Goal: Navigation & Orientation: Understand site structure

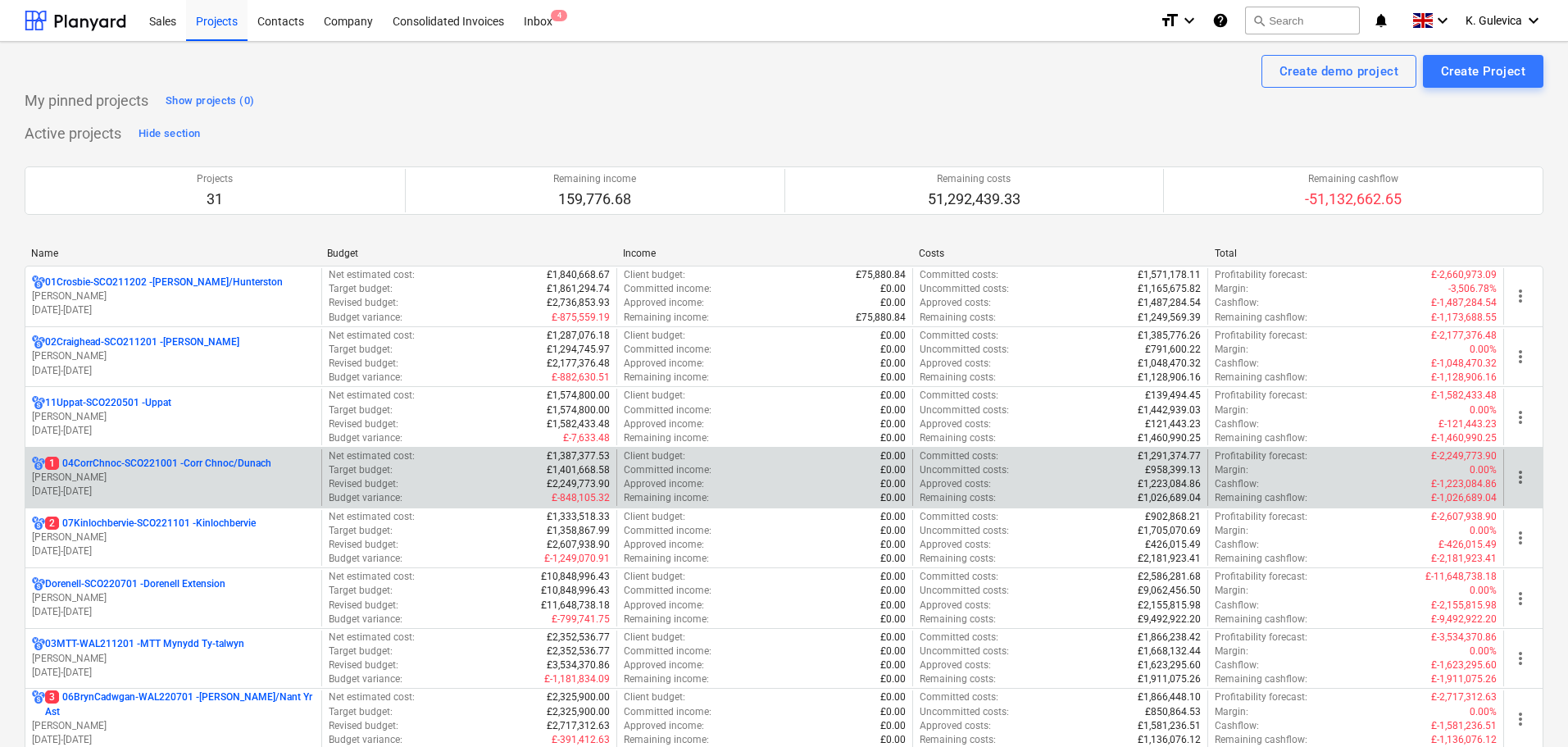
click at [138, 473] on p "[PERSON_NAME]" at bounding box center [172, 477] width 282 height 14
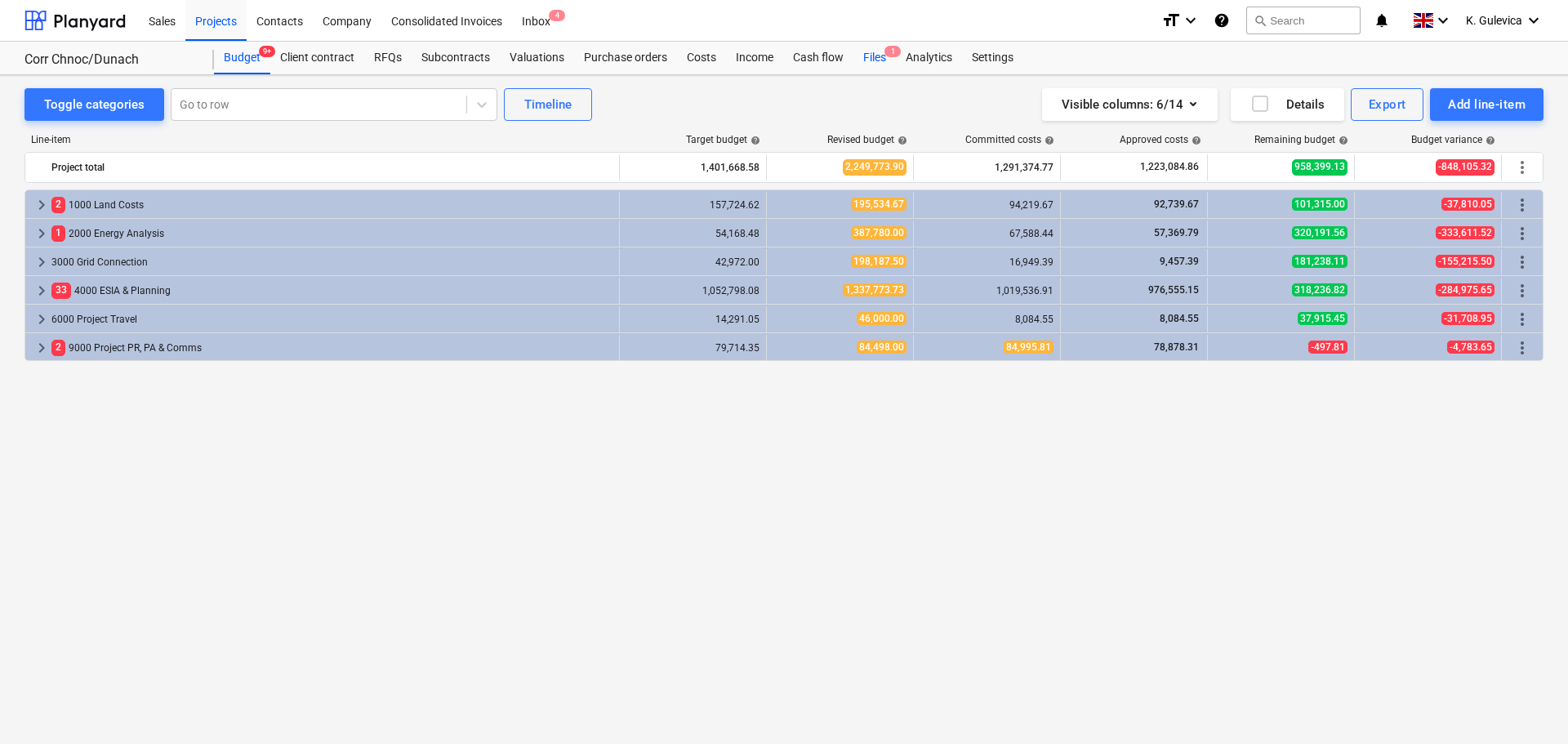
click at [877, 58] on div "Files 1" at bounding box center [875, 58] width 43 height 33
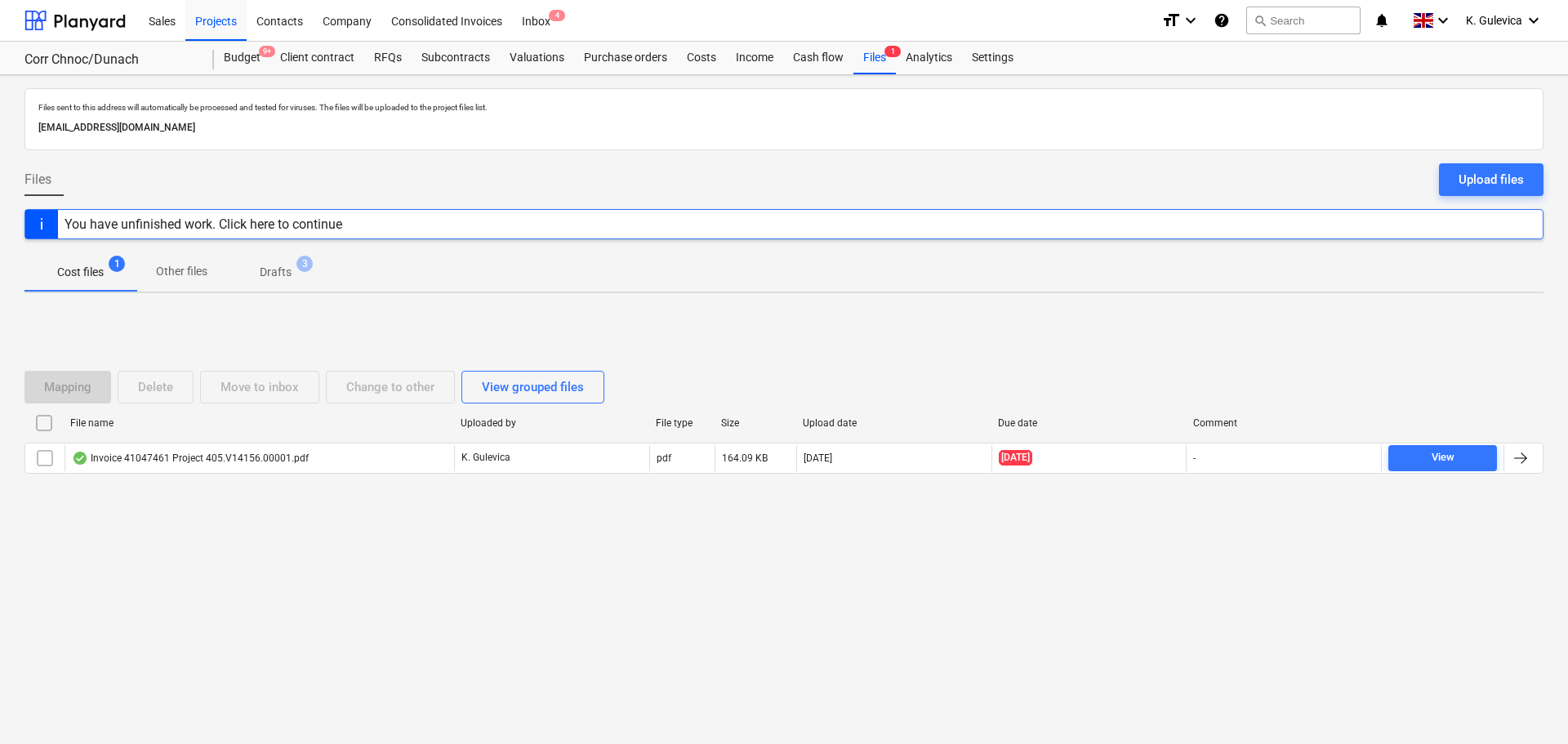
click at [281, 271] on p "Drafts" at bounding box center [276, 272] width 32 height 17
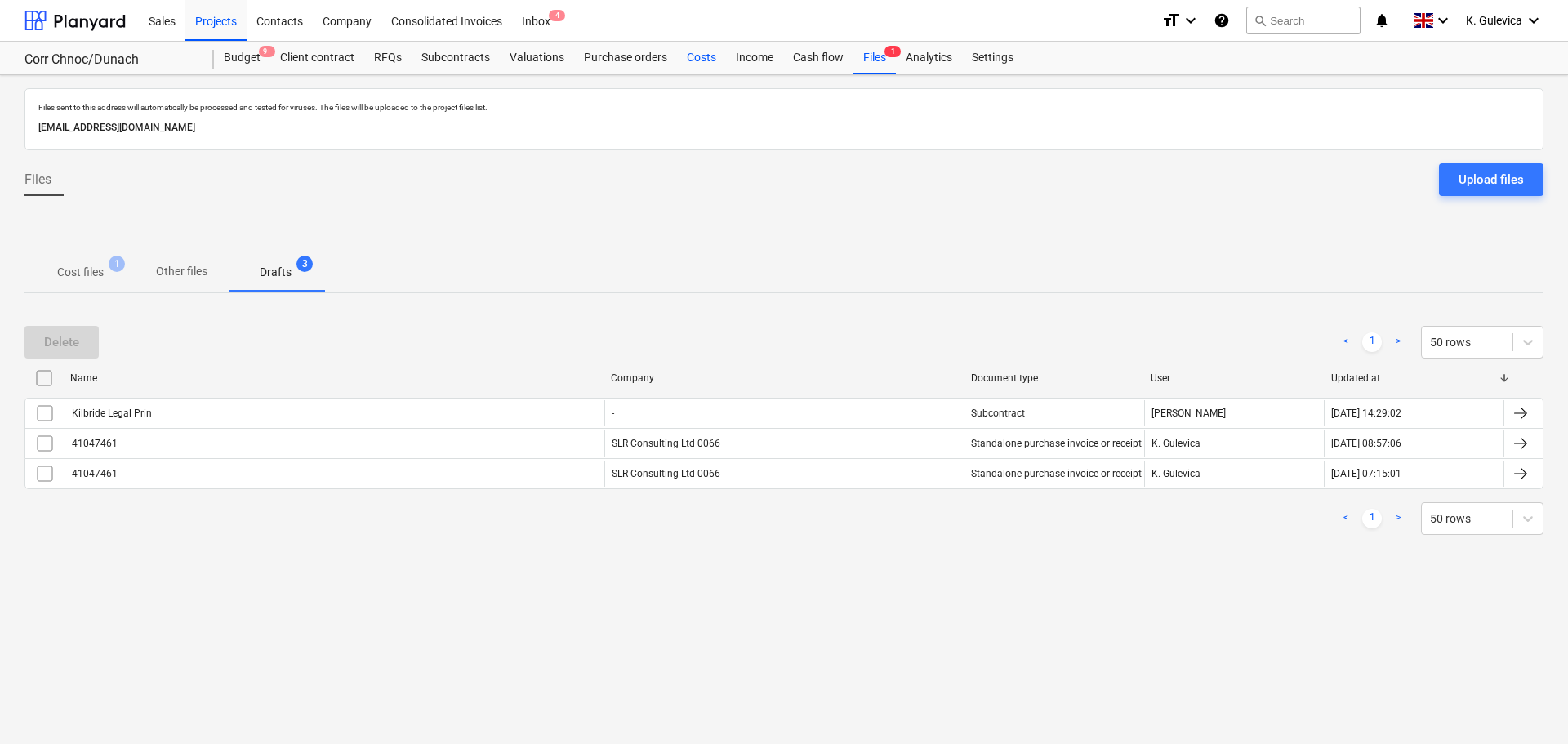
click at [693, 63] on div "Costs" at bounding box center [701, 58] width 49 height 33
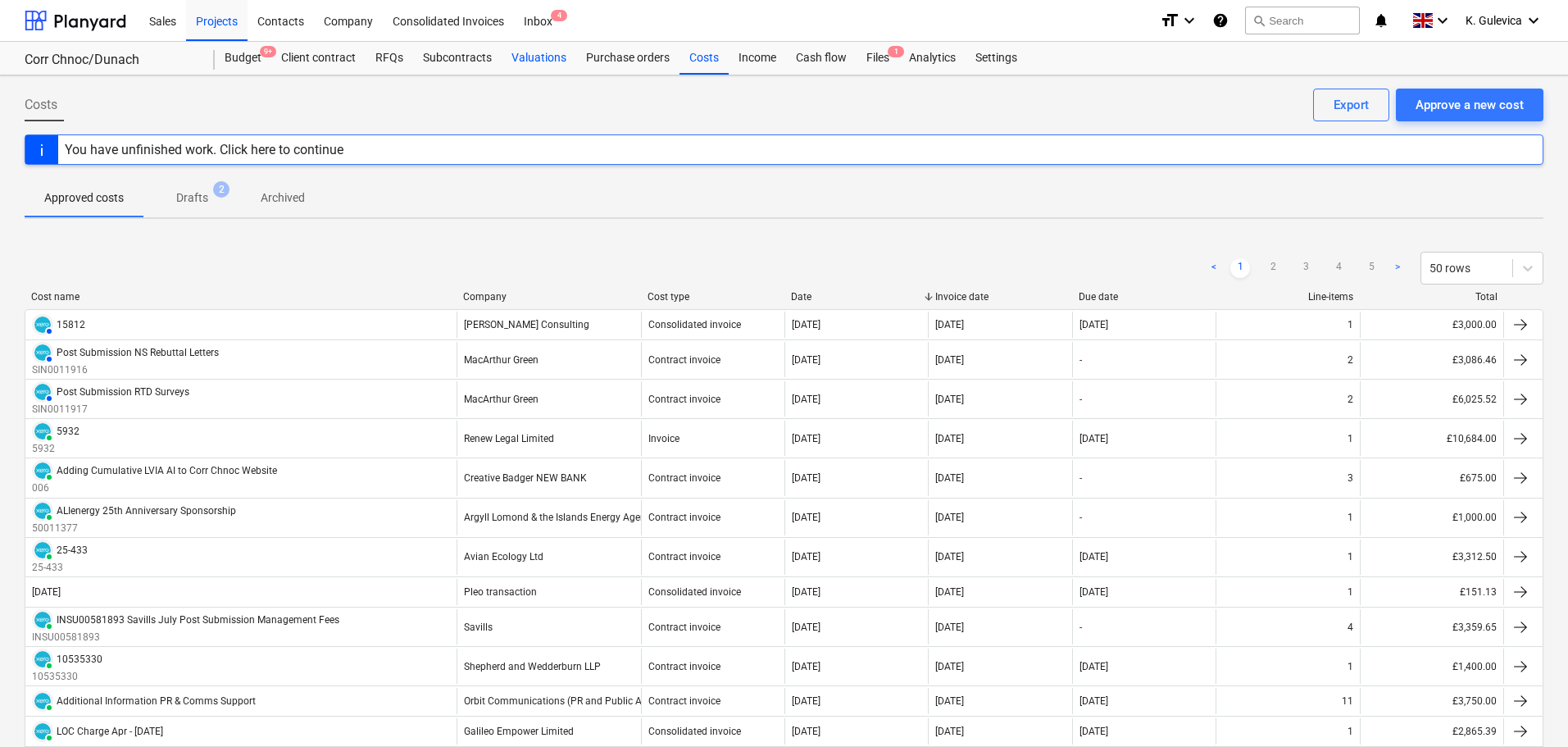
click at [528, 67] on div "Valuations" at bounding box center [539, 58] width 75 height 33
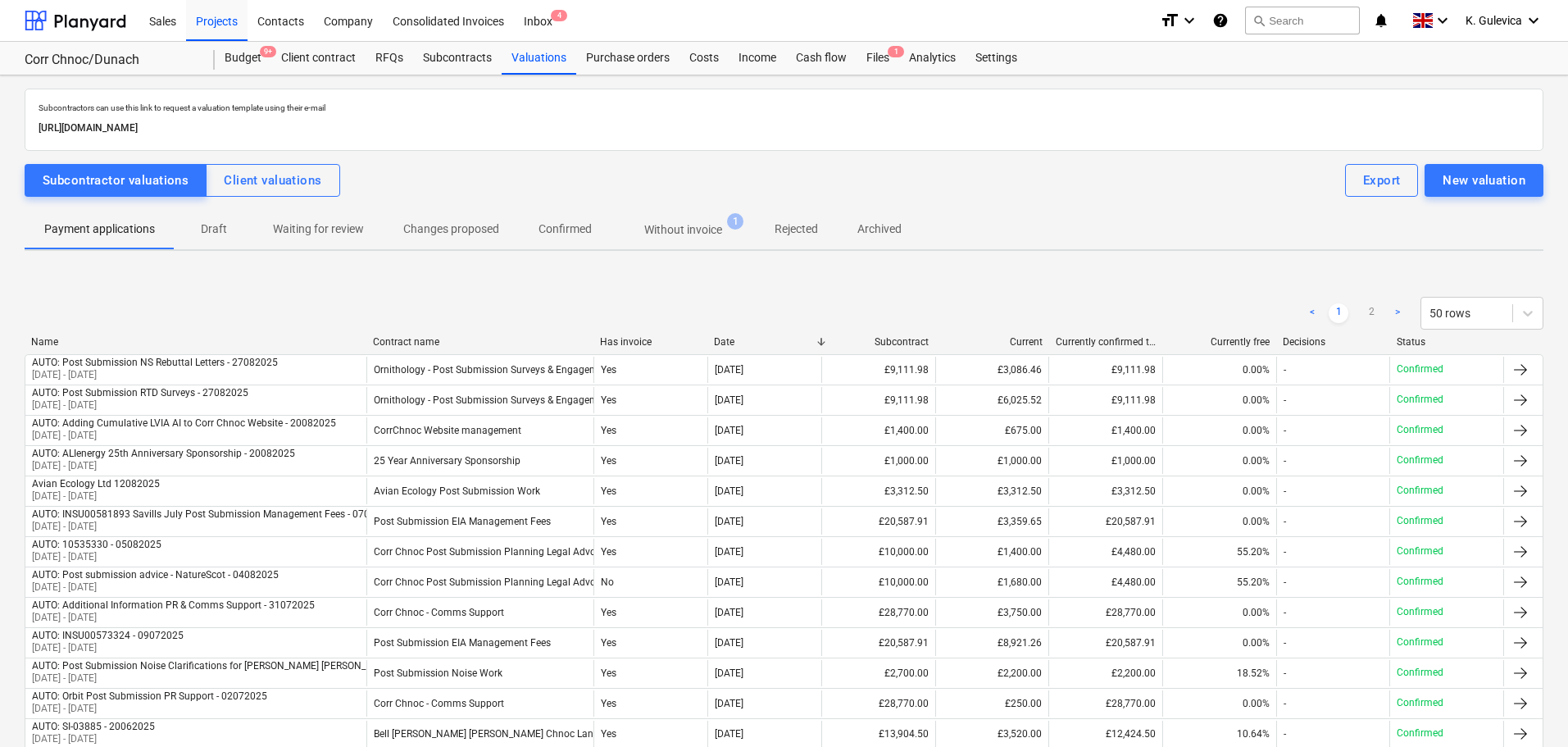
click at [695, 221] on p "Without invoice" at bounding box center [683, 229] width 78 height 17
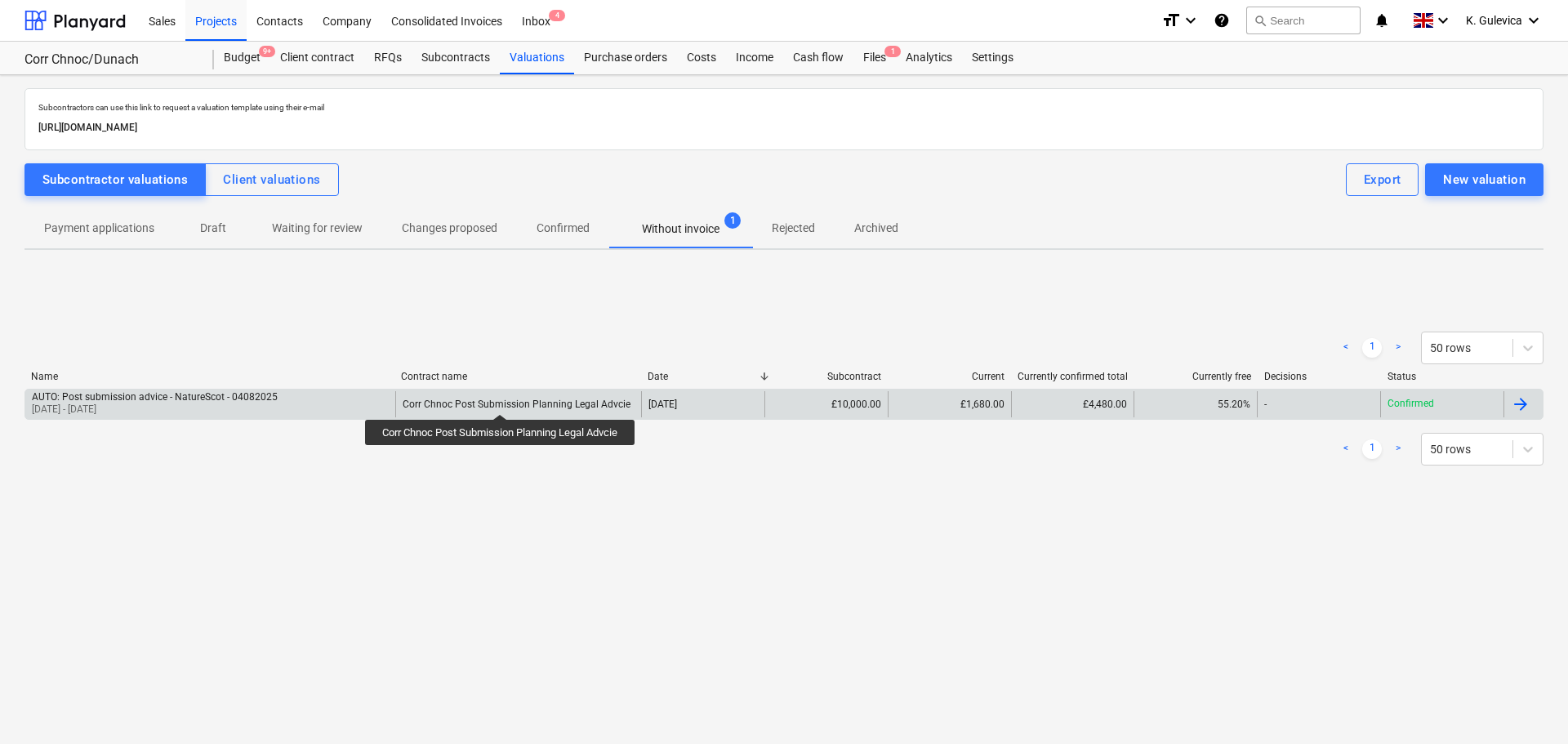
click at [504, 398] on div "Corr Chnoc Post Submission Planning Legal Advcie" at bounding box center [516, 404] width 228 height 11
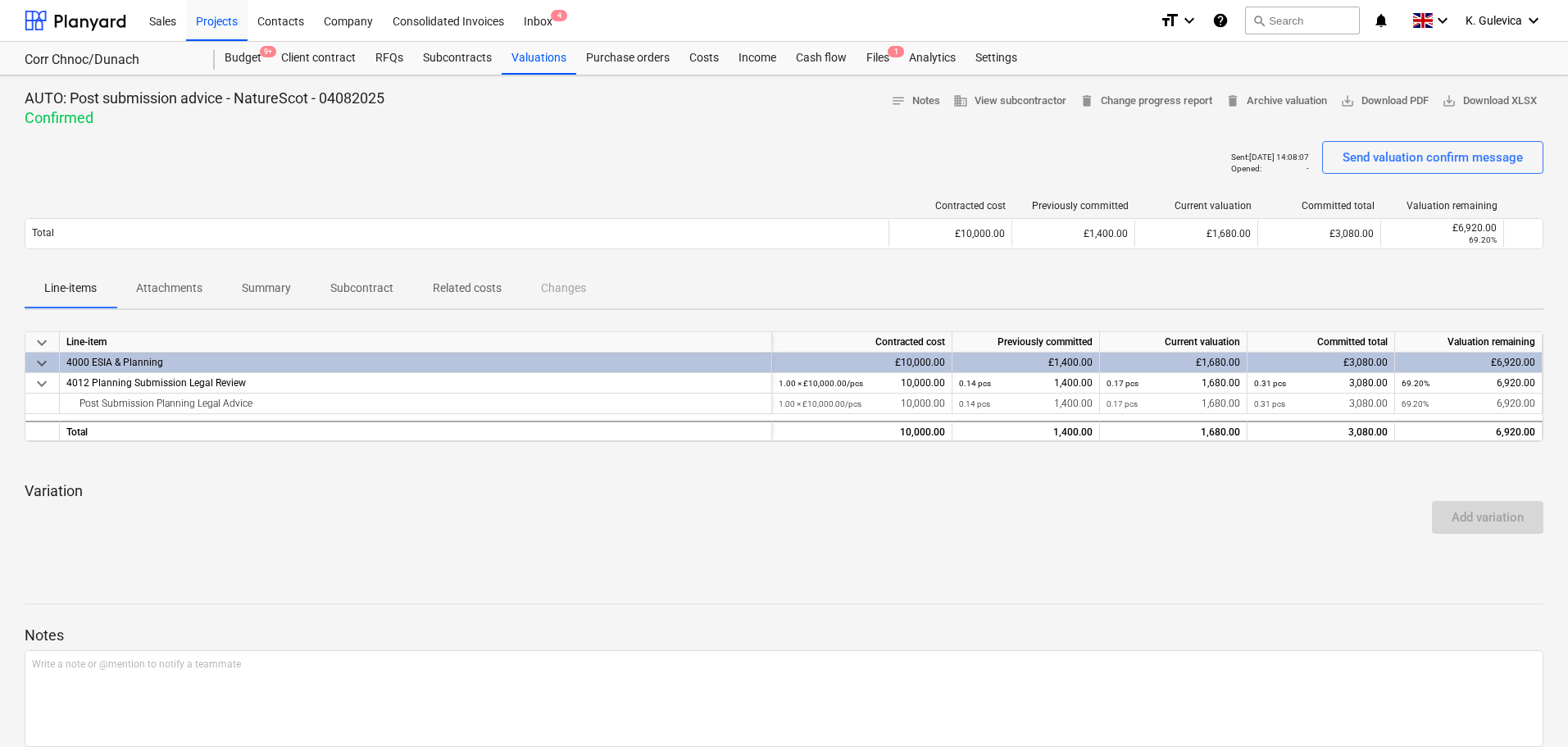
click at [162, 293] on p "Attachments" at bounding box center [169, 288] width 66 height 17
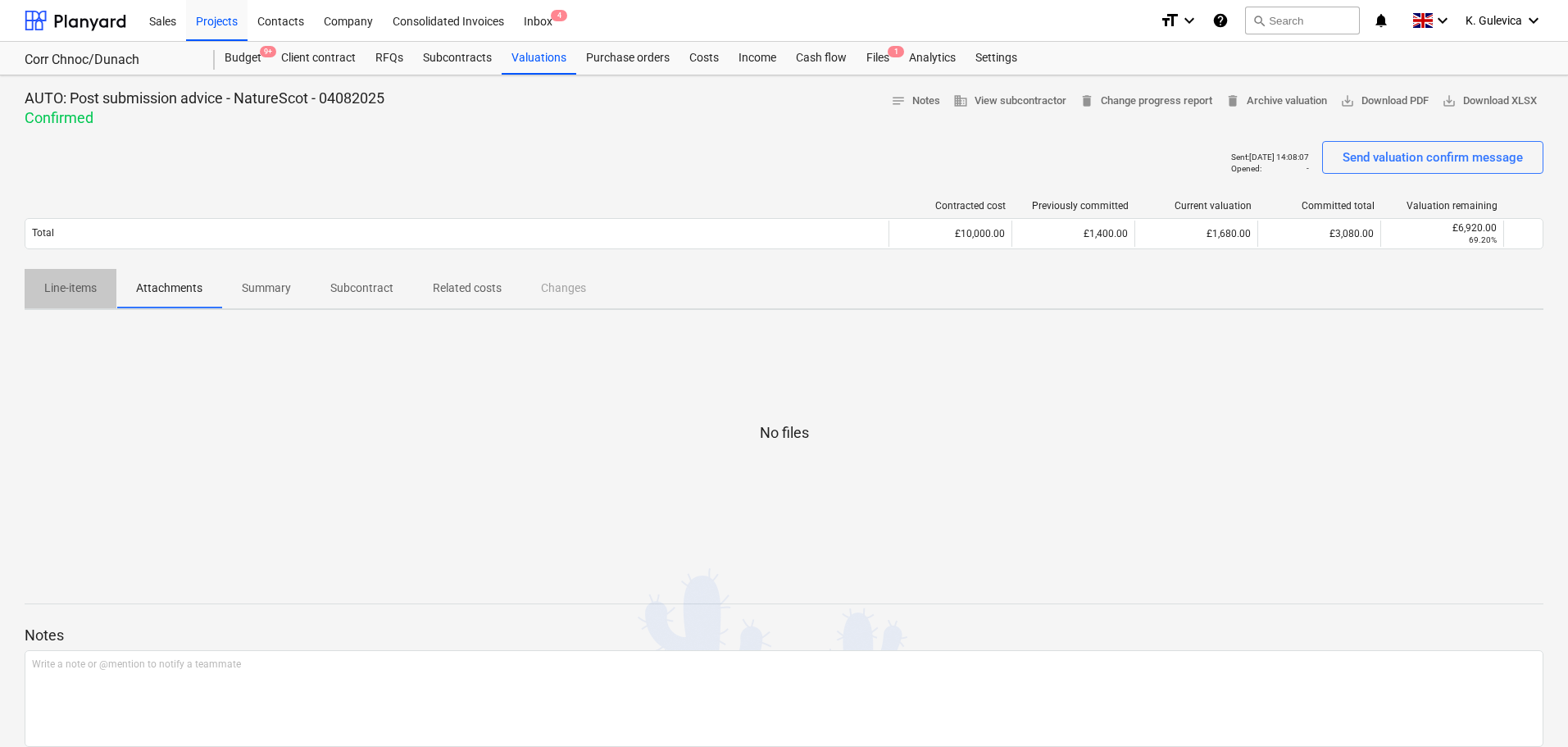
click at [58, 289] on p "Line-items" at bounding box center [70, 288] width 52 height 17
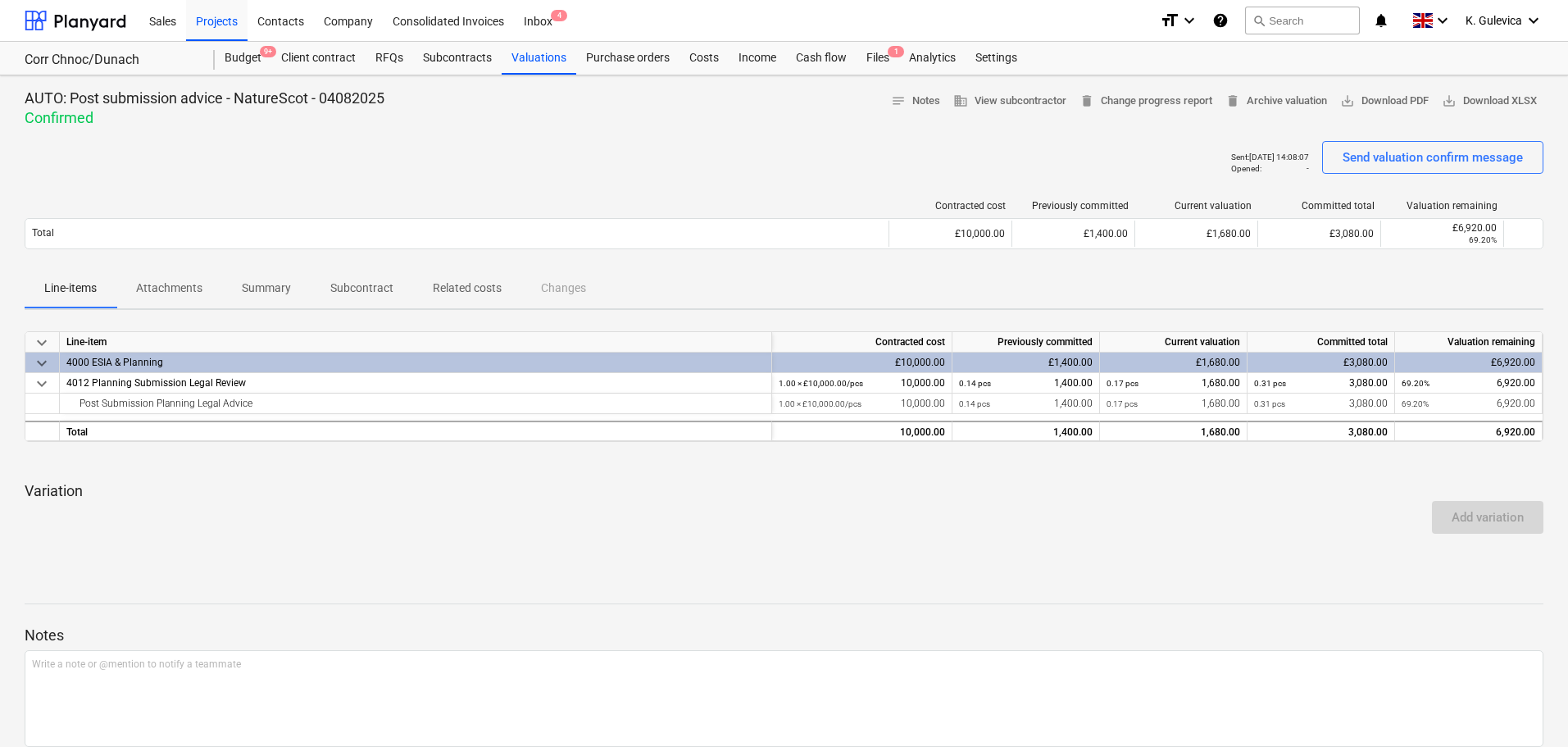
click at [366, 284] on p "Subcontract" at bounding box center [362, 288] width 63 height 17
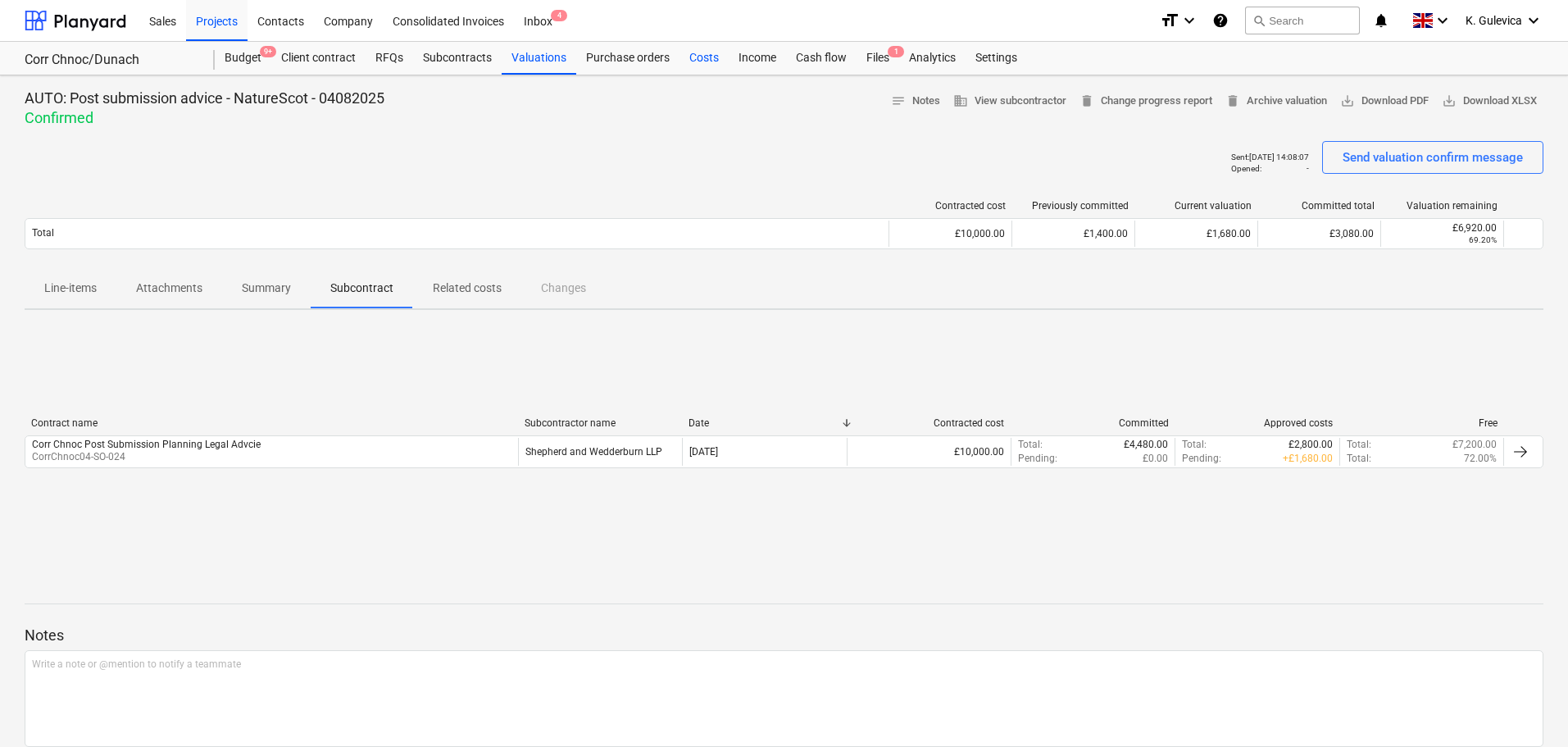
click at [706, 59] on div "Costs" at bounding box center [704, 58] width 49 height 33
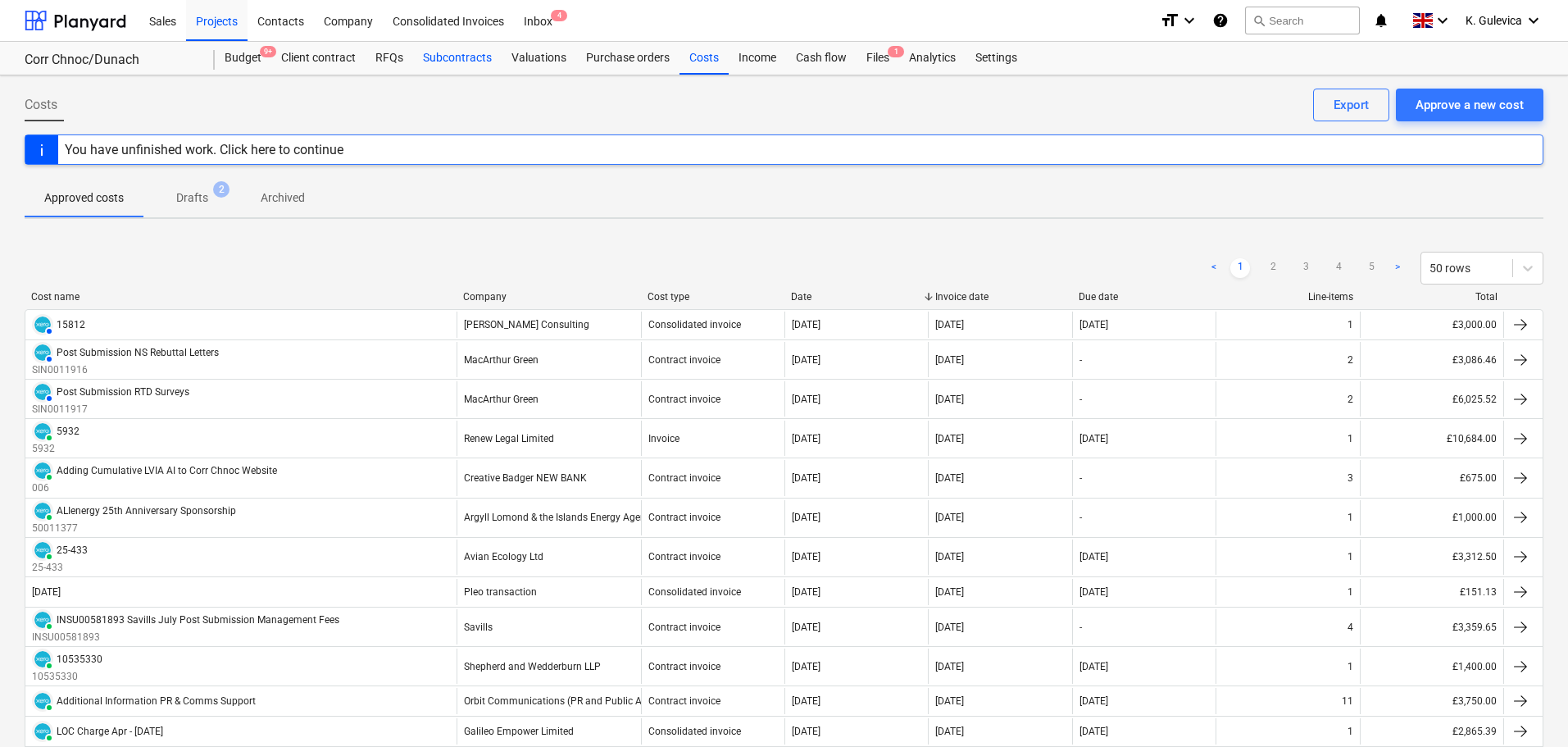
click at [452, 61] on div "Subcontracts" at bounding box center [457, 58] width 89 height 33
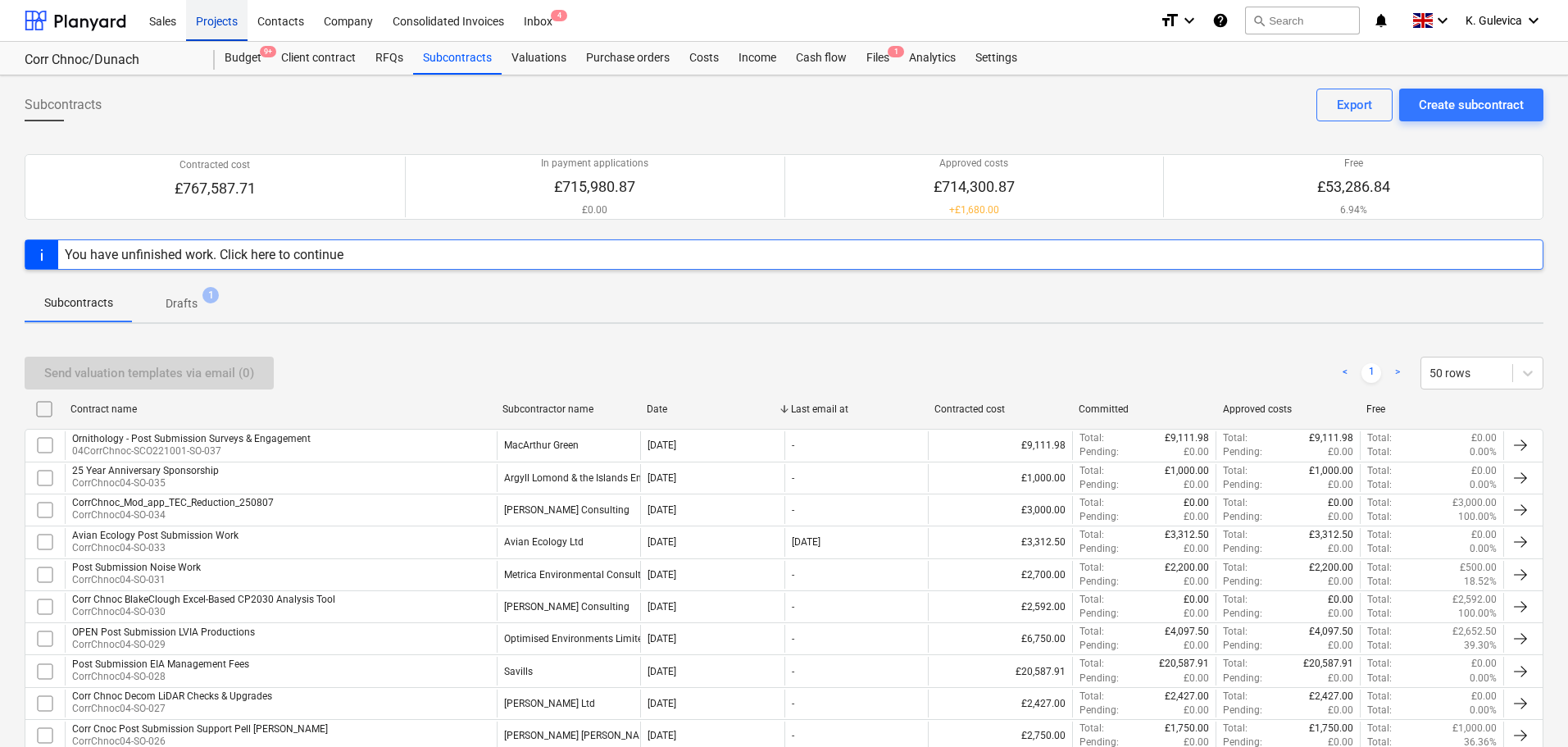
click at [198, 24] on div "Projects" at bounding box center [217, 20] width 62 height 42
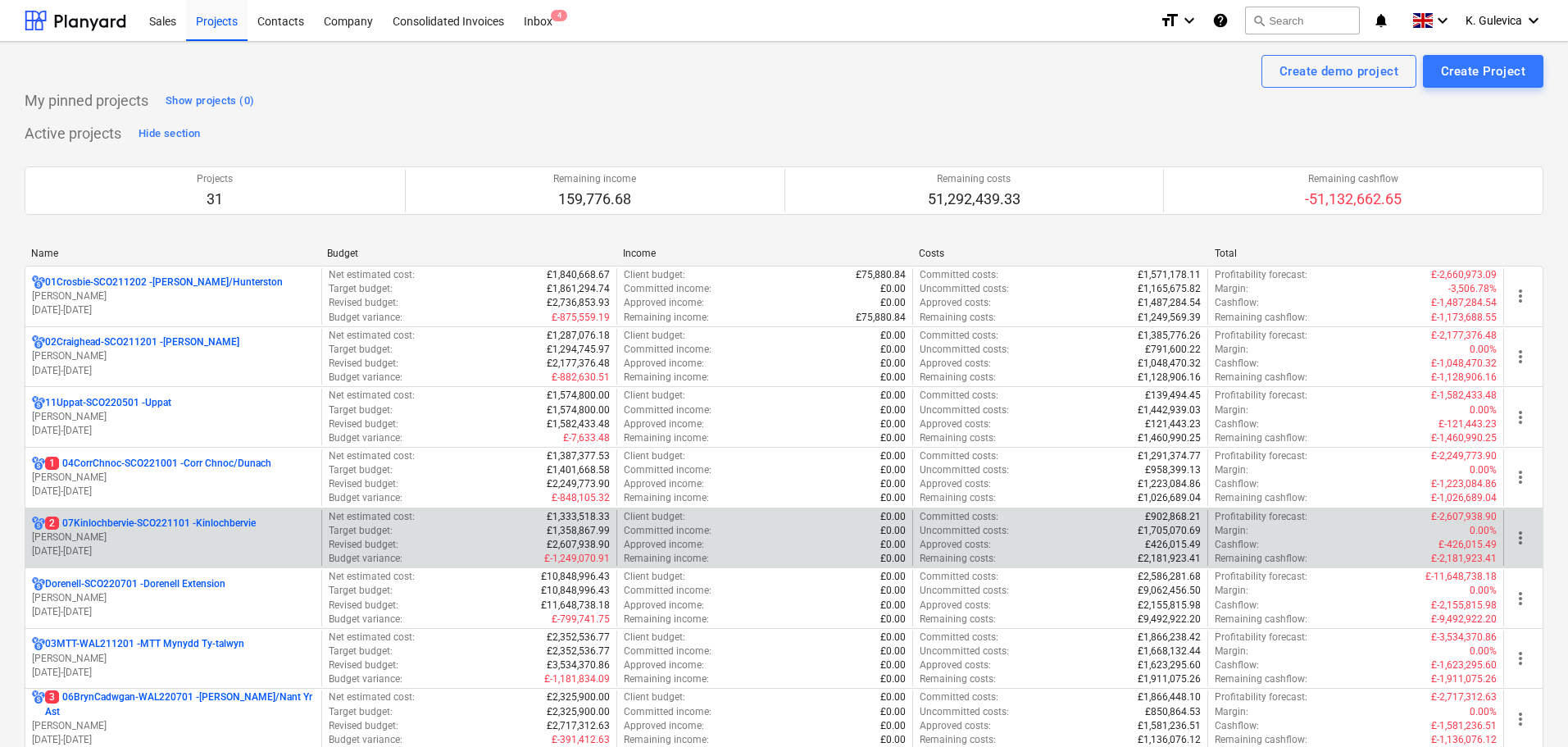
click at [176, 542] on p "[PERSON_NAME]" at bounding box center [172, 537] width 282 height 14
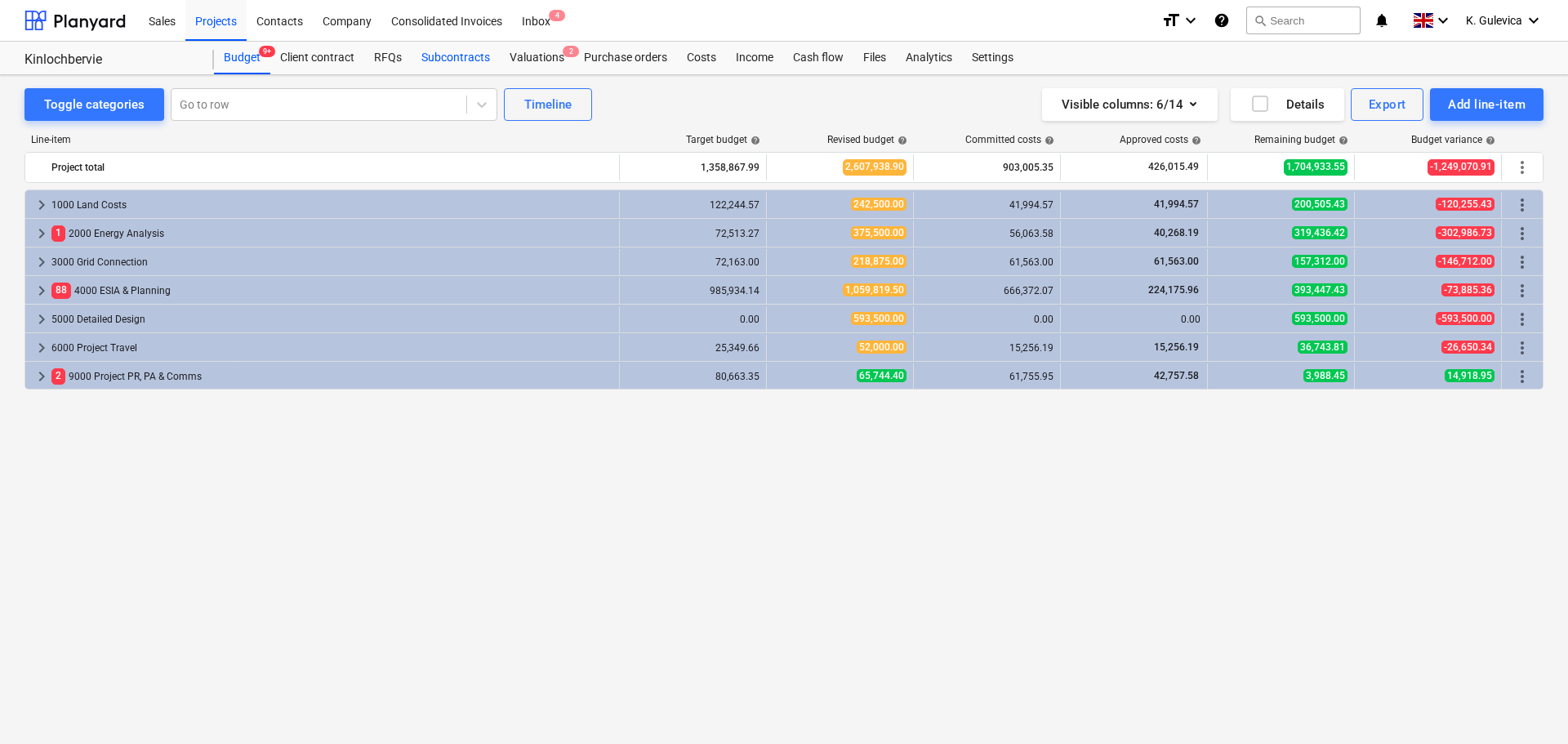
click at [481, 56] on div "Subcontracts" at bounding box center [455, 58] width 88 height 33
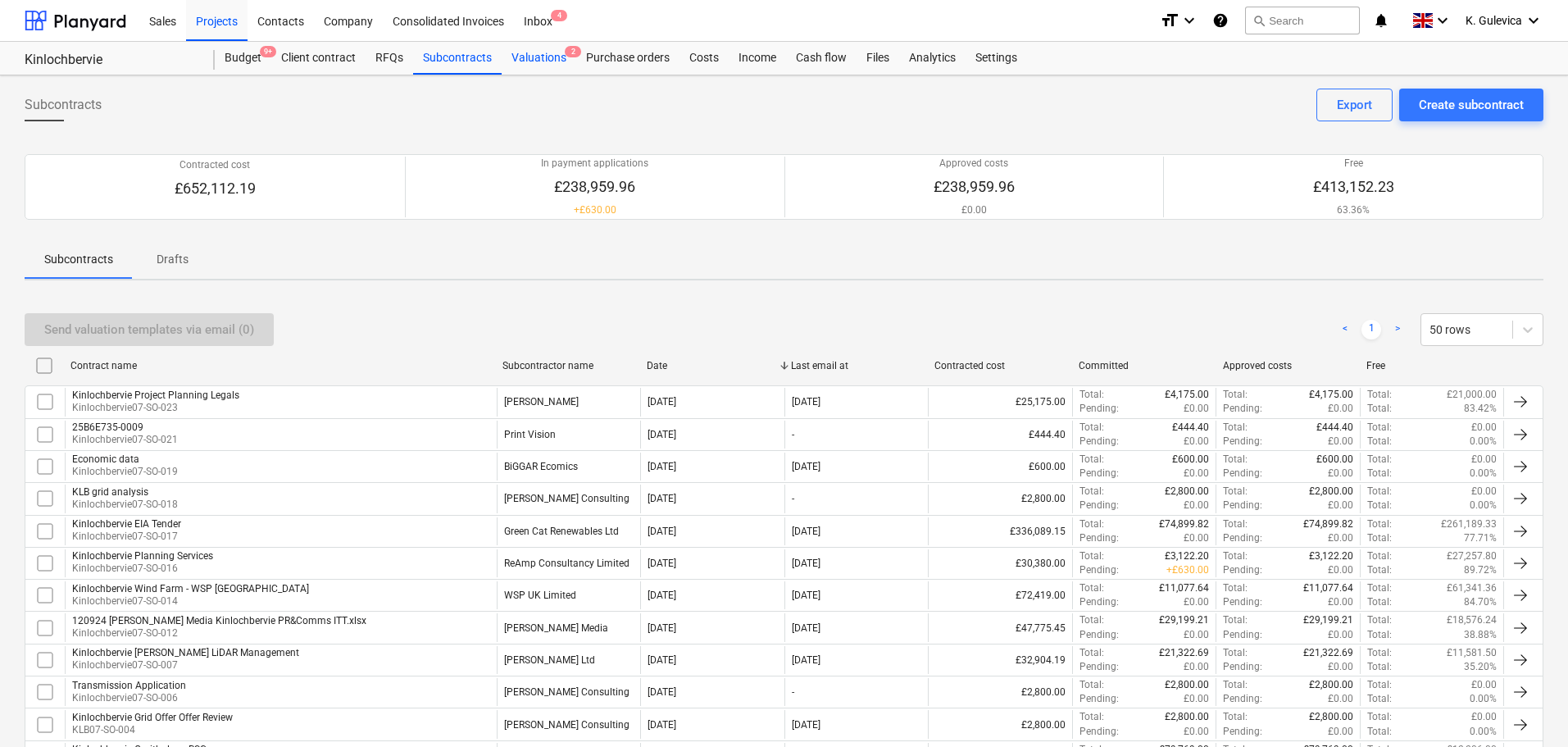
click at [538, 60] on div "Valuations 2" at bounding box center [539, 58] width 75 height 33
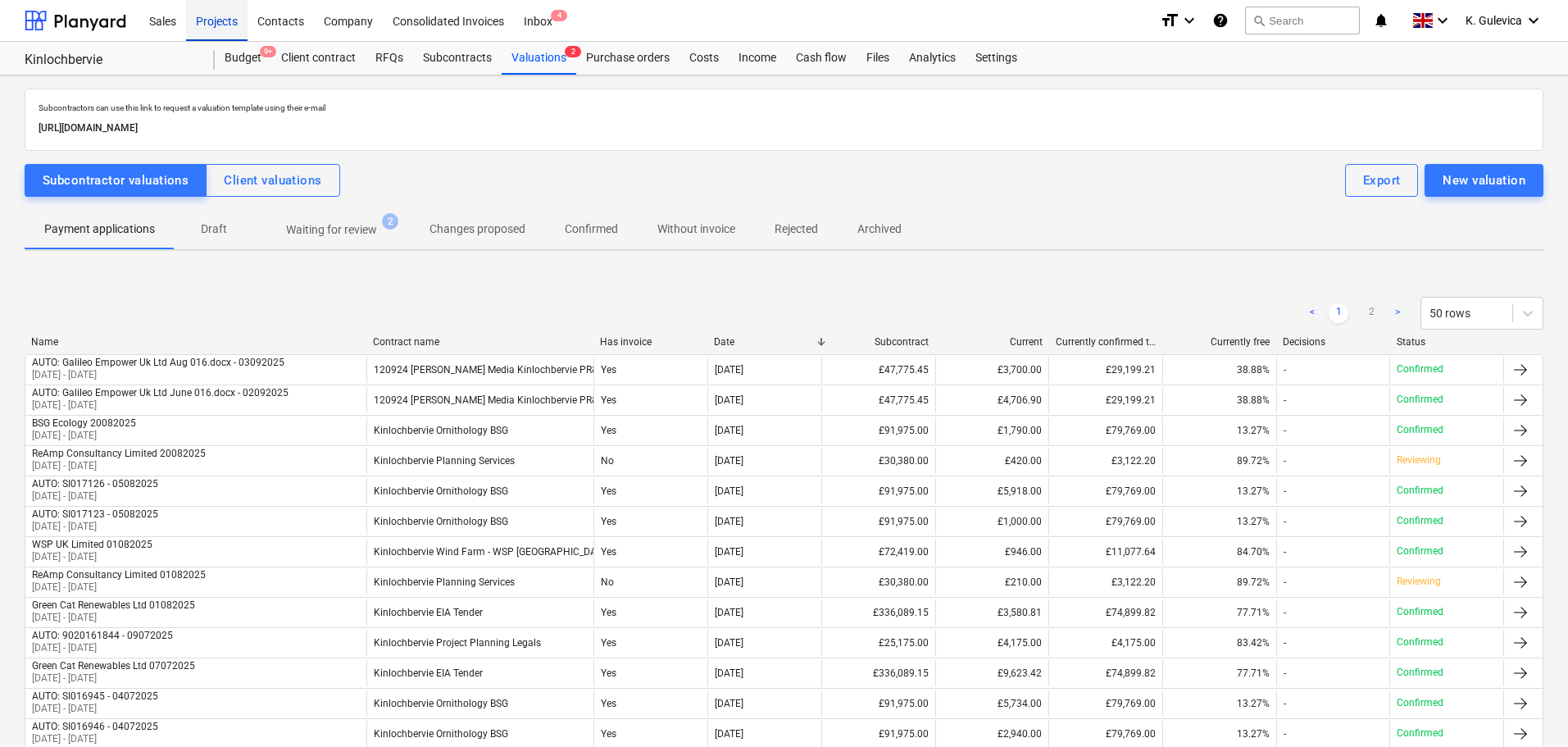
click at [221, 17] on div "Projects" at bounding box center [217, 20] width 62 height 42
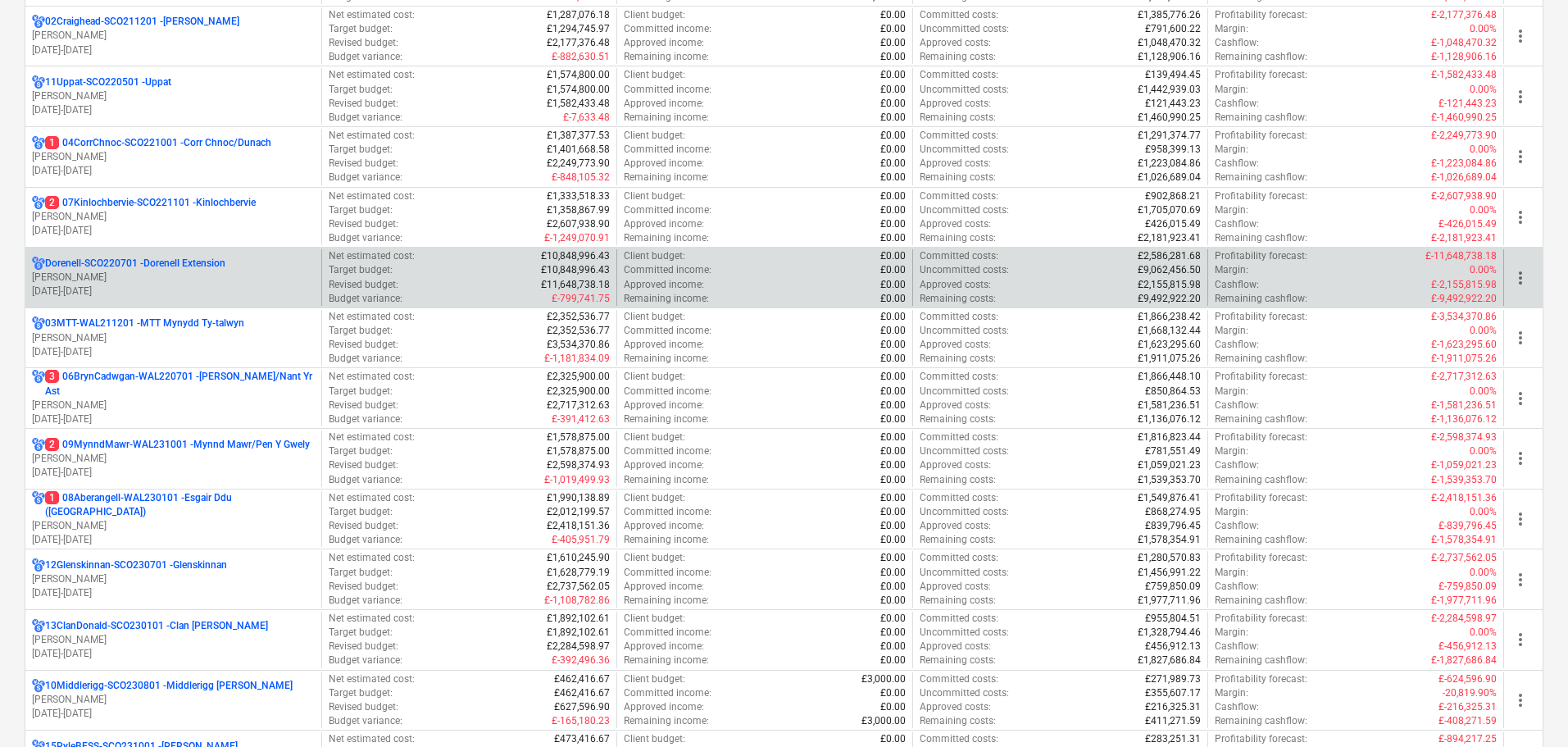
scroll to position [328, 0]
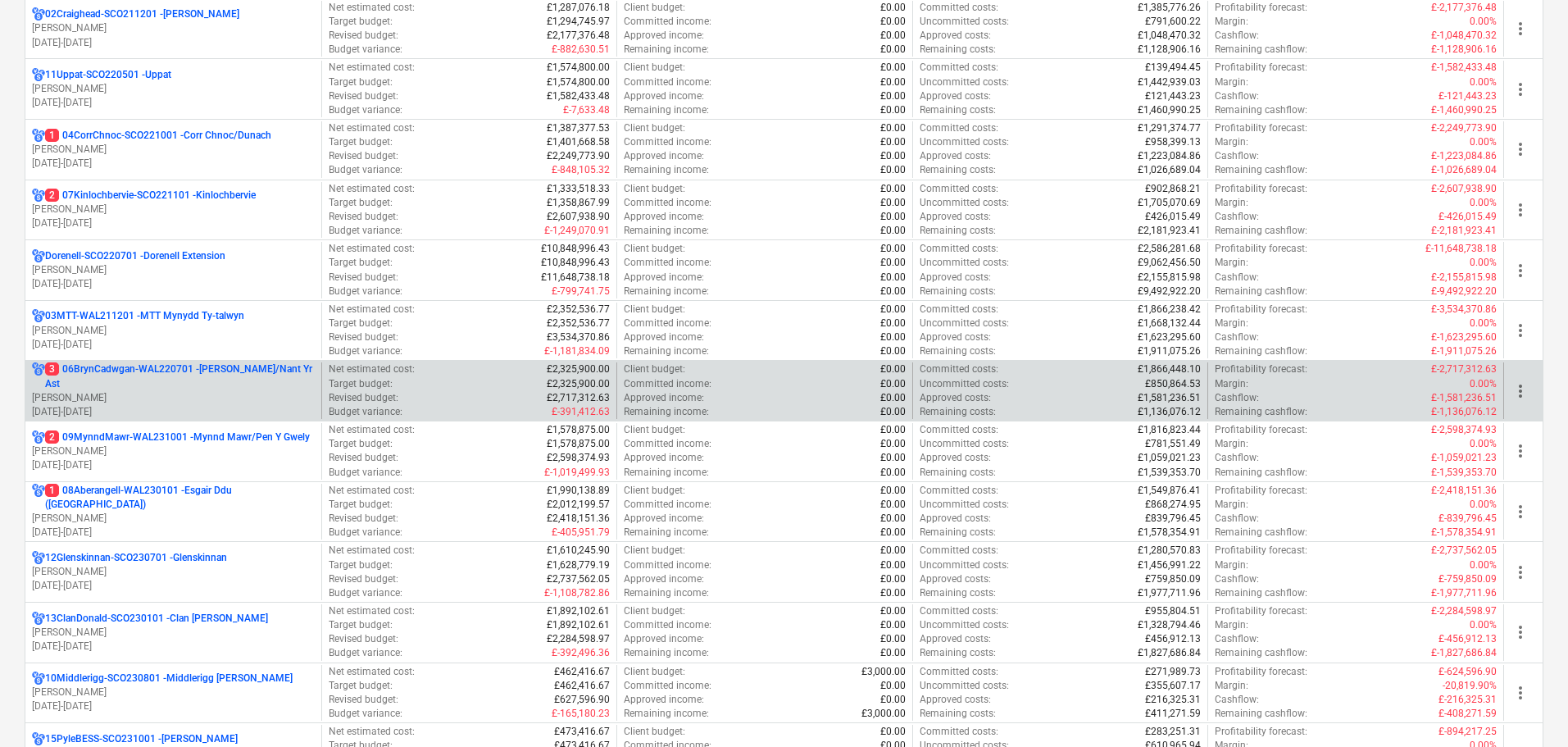
click at [208, 390] on p "3 06BrynCadwgan-WAL220701 - [PERSON_NAME]/Nant Yr Ast" at bounding box center [179, 377] width 269 height 28
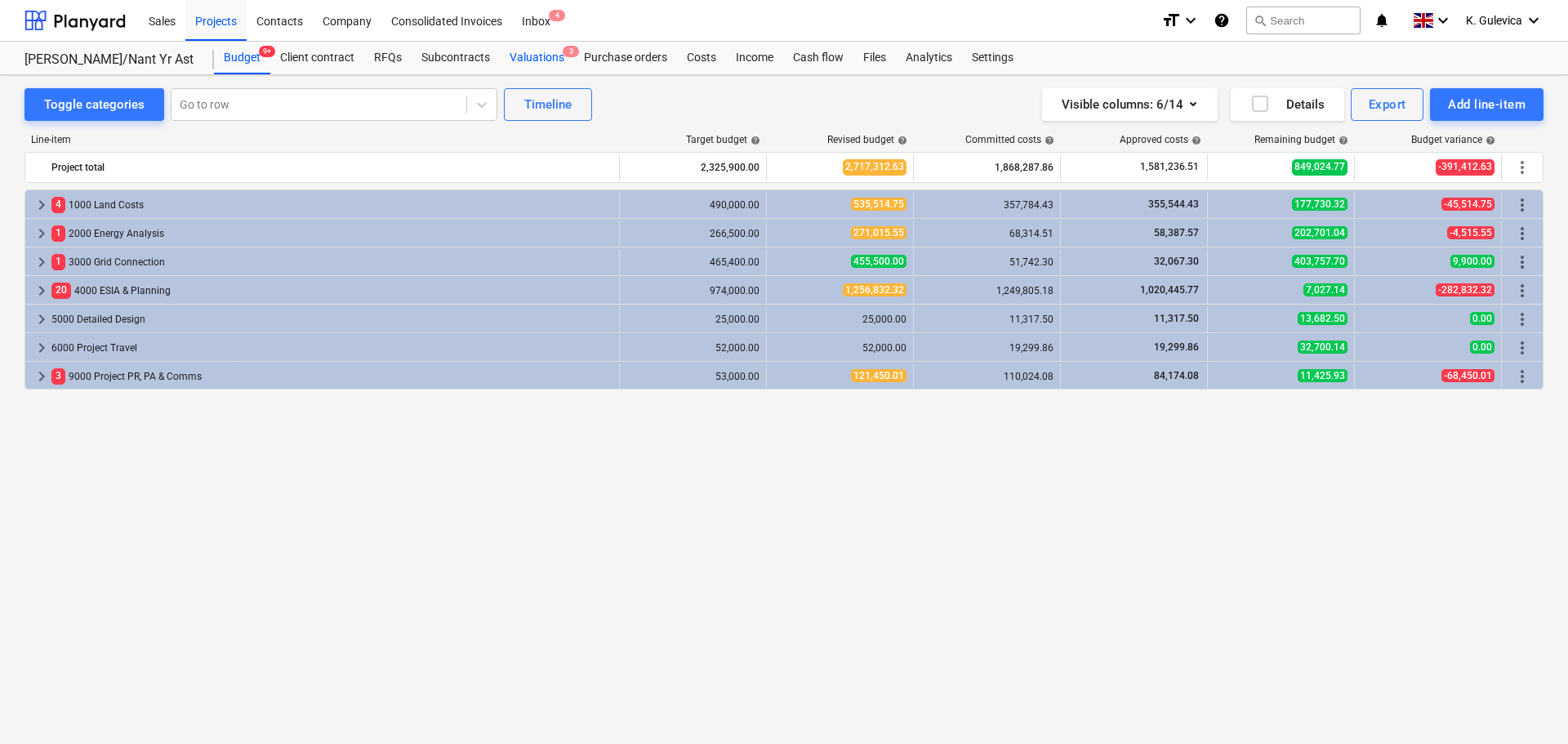
click at [542, 48] on div "Valuations 3" at bounding box center [537, 58] width 74 height 33
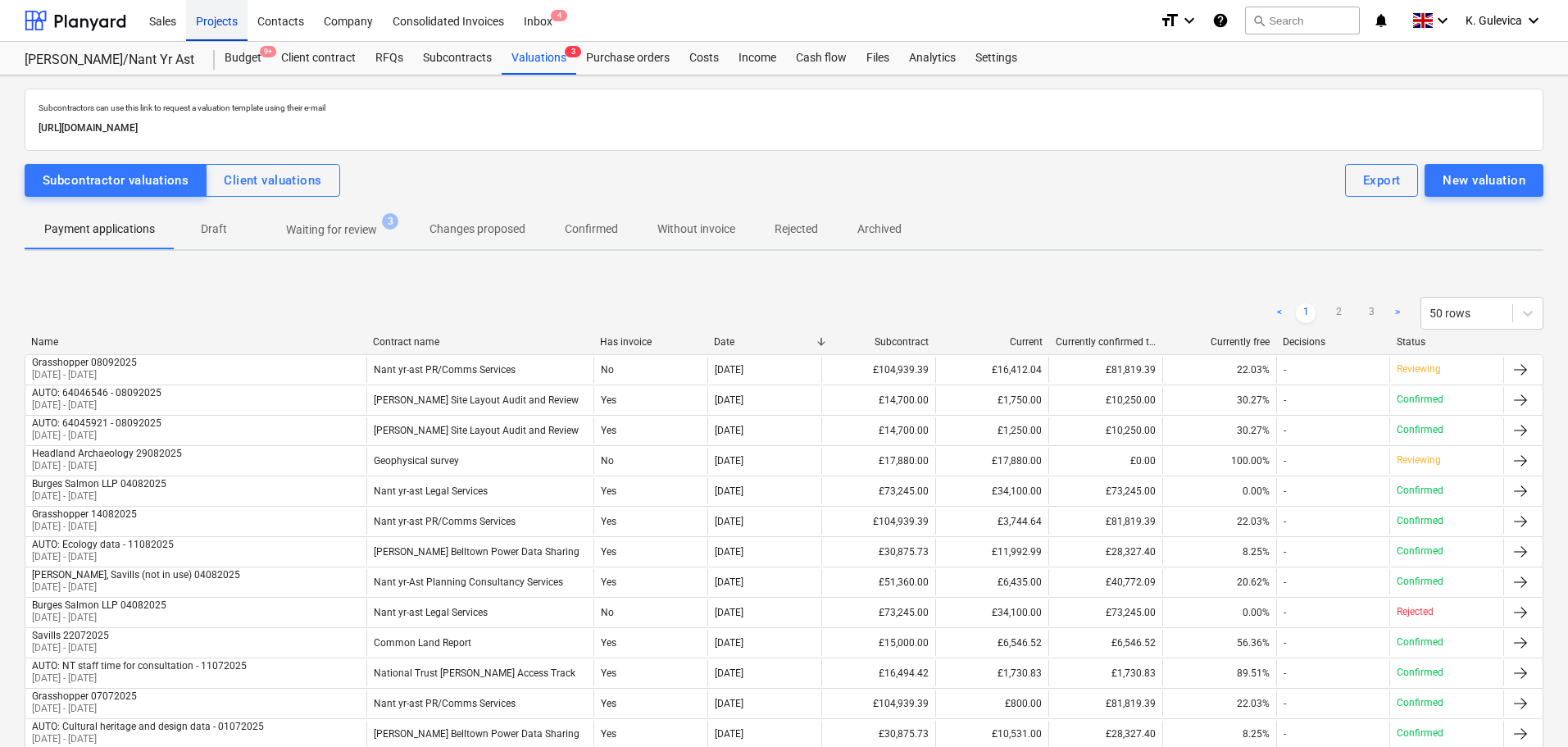
click at [227, 13] on div "Projects" at bounding box center [217, 20] width 62 height 42
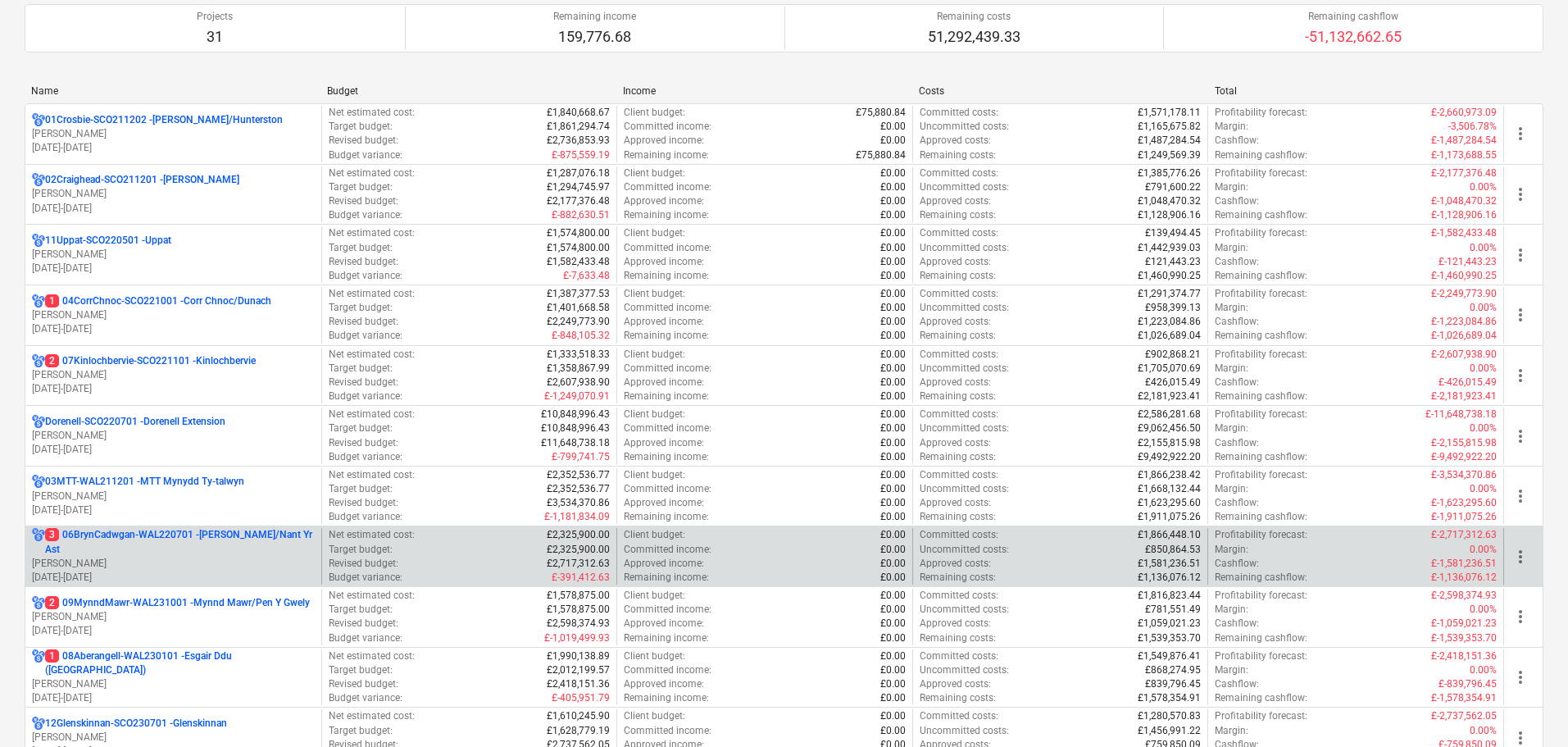
scroll to position [164, 0]
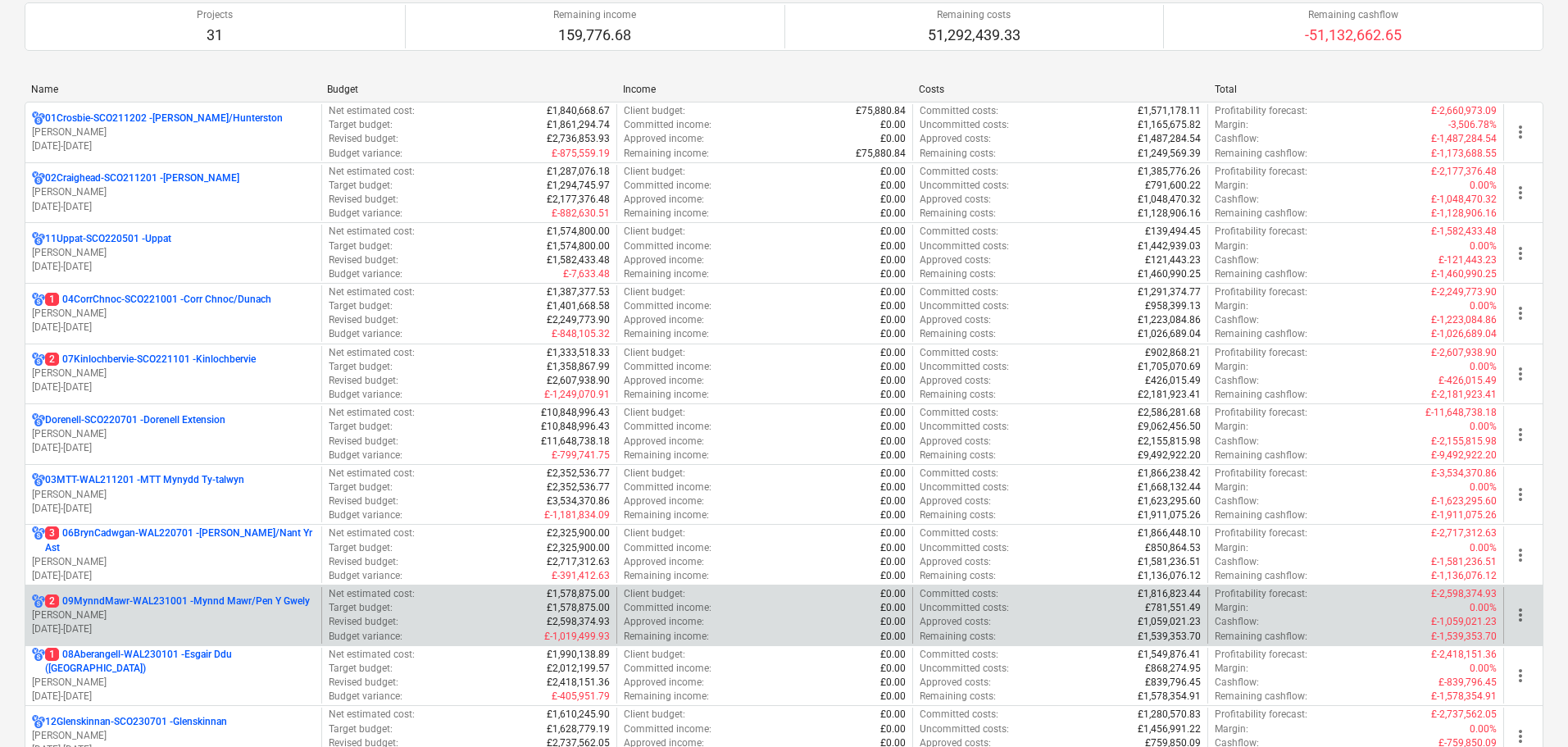
click at [208, 623] on p "[DATE] - [DATE]" at bounding box center [172, 629] width 282 height 14
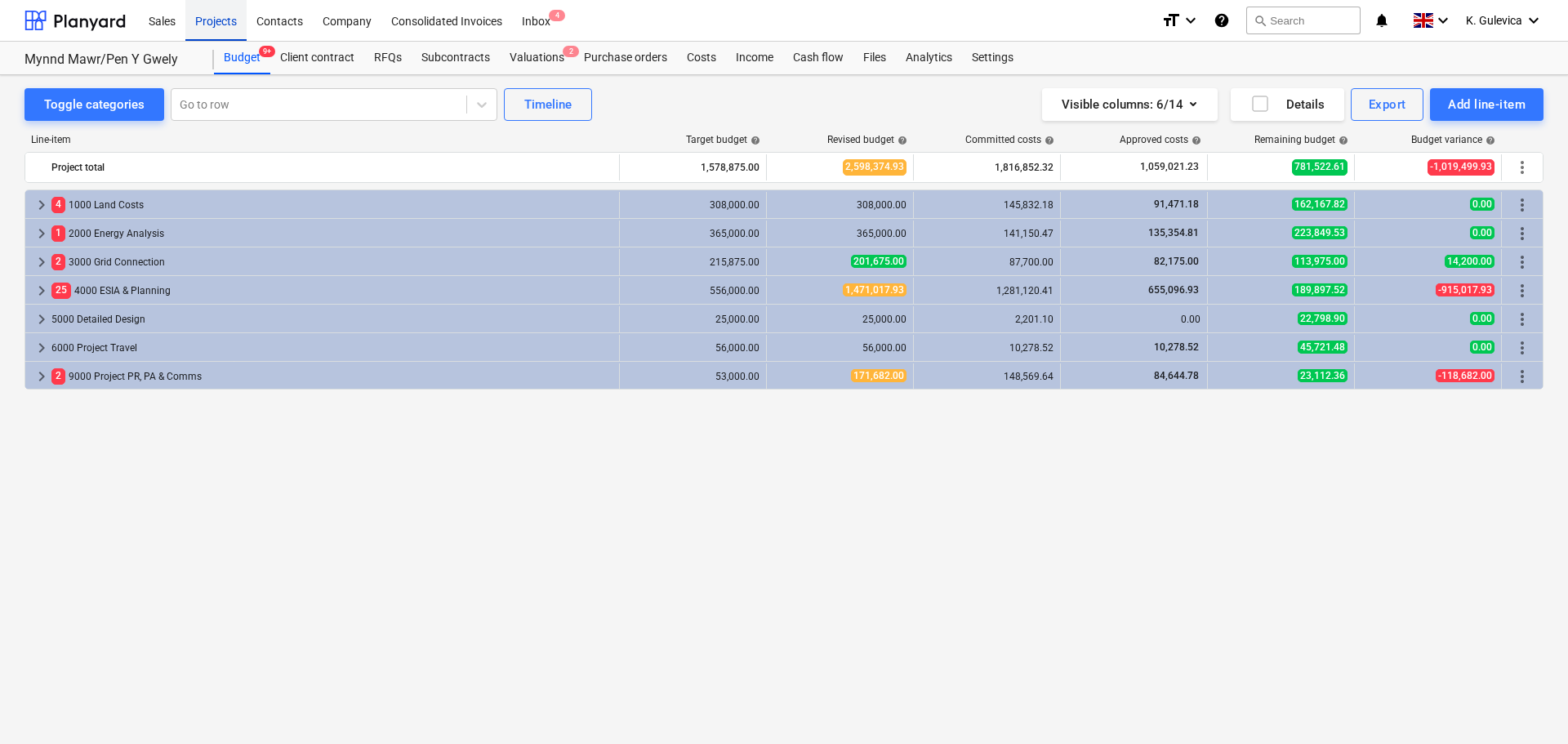
click at [205, 24] on div "Projects" at bounding box center [216, 20] width 61 height 42
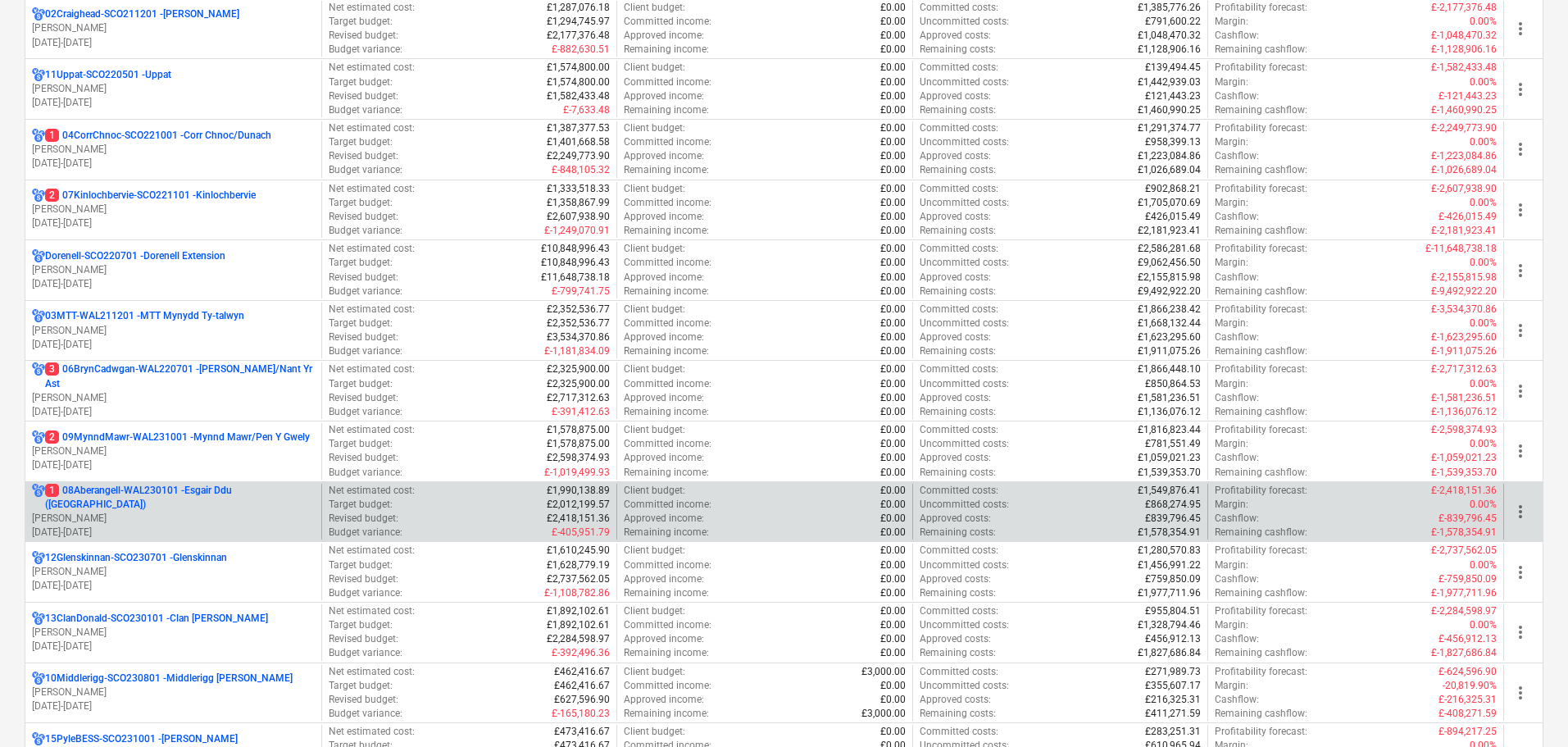
click at [132, 513] on p "[PERSON_NAME]" at bounding box center [172, 519] width 282 height 14
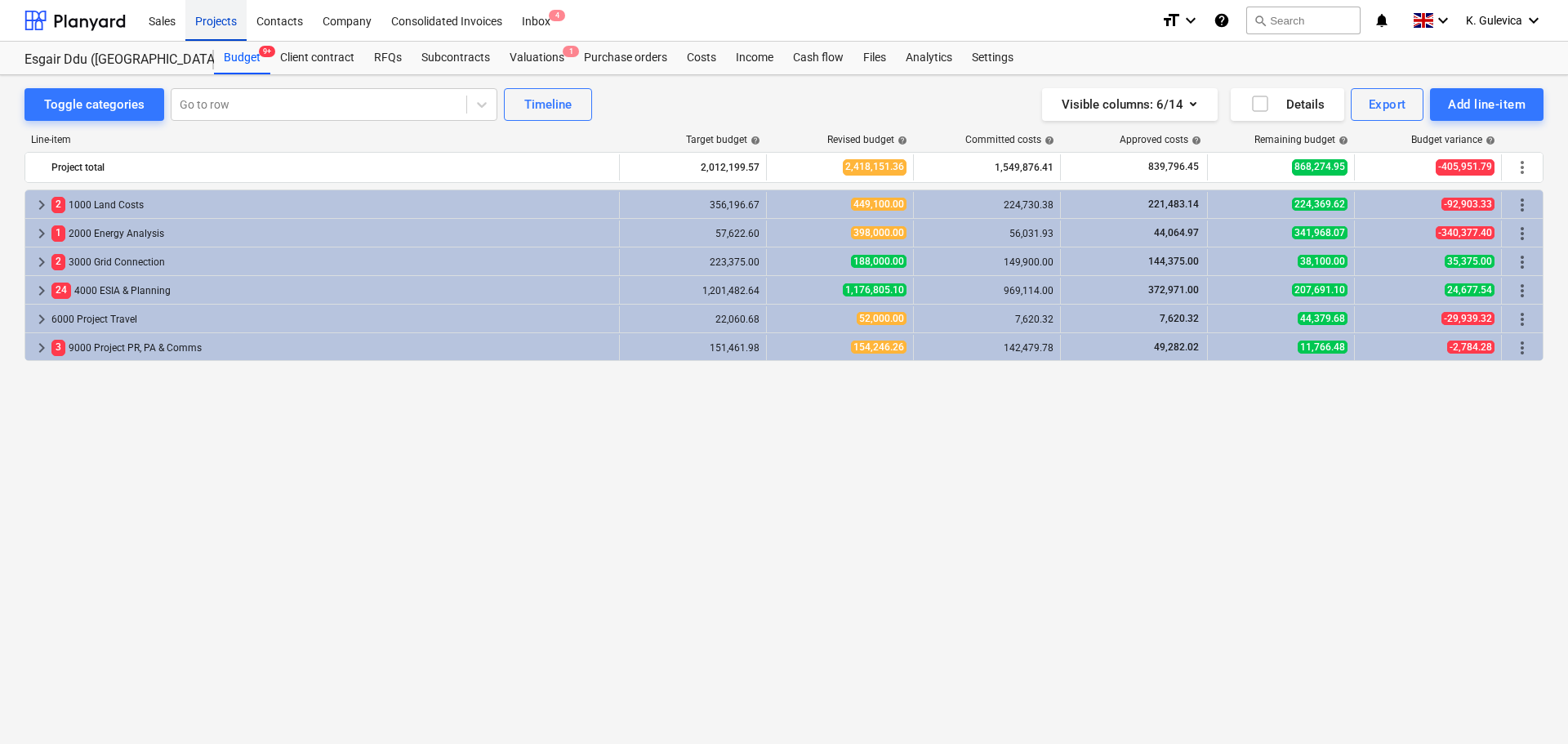
click at [193, 16] on div "Projects" at bounding box center [216, 20] width 61 height 42
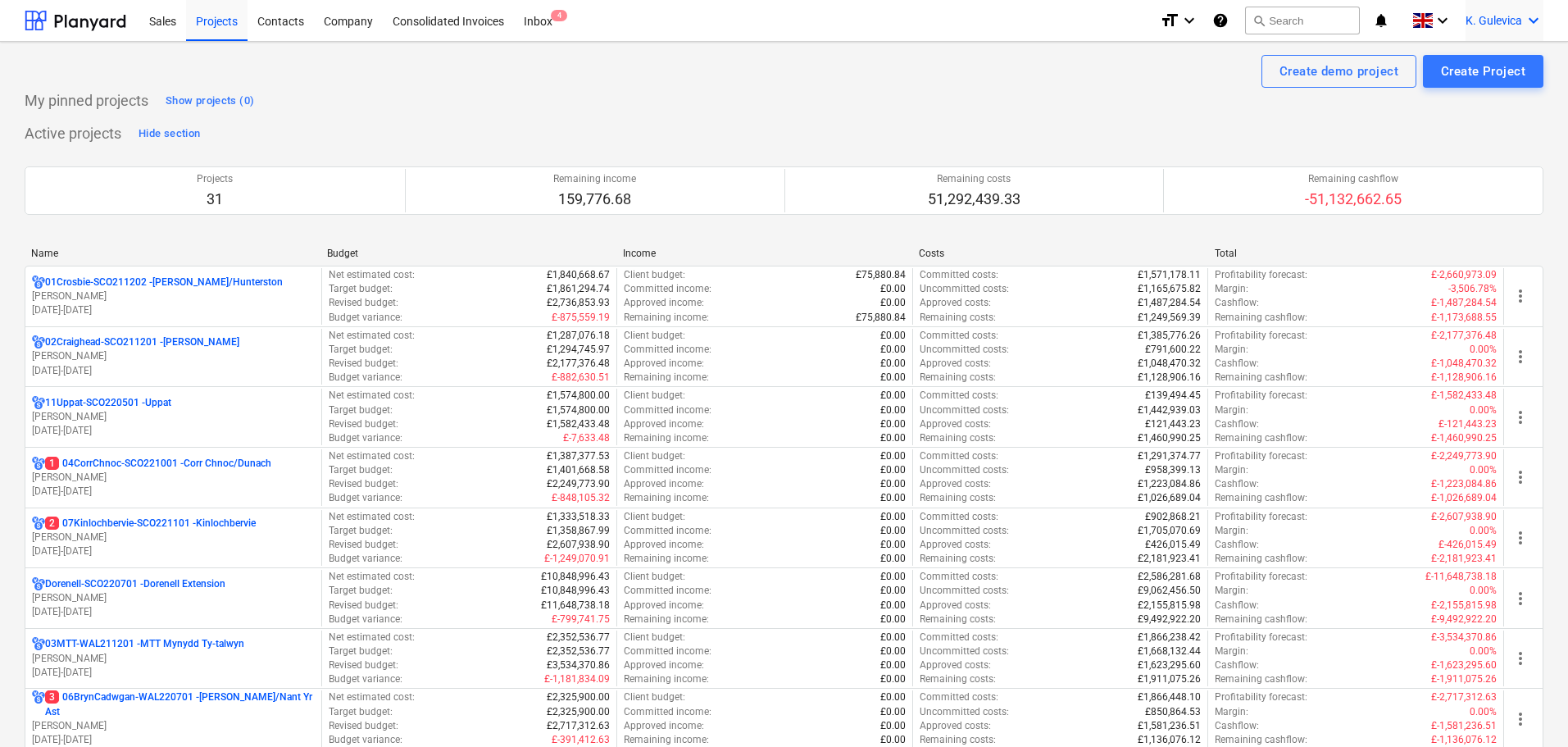
click at [1511, 21] on span "K. Gulevica" at bounding box center [1493, 21] width 57 height 13
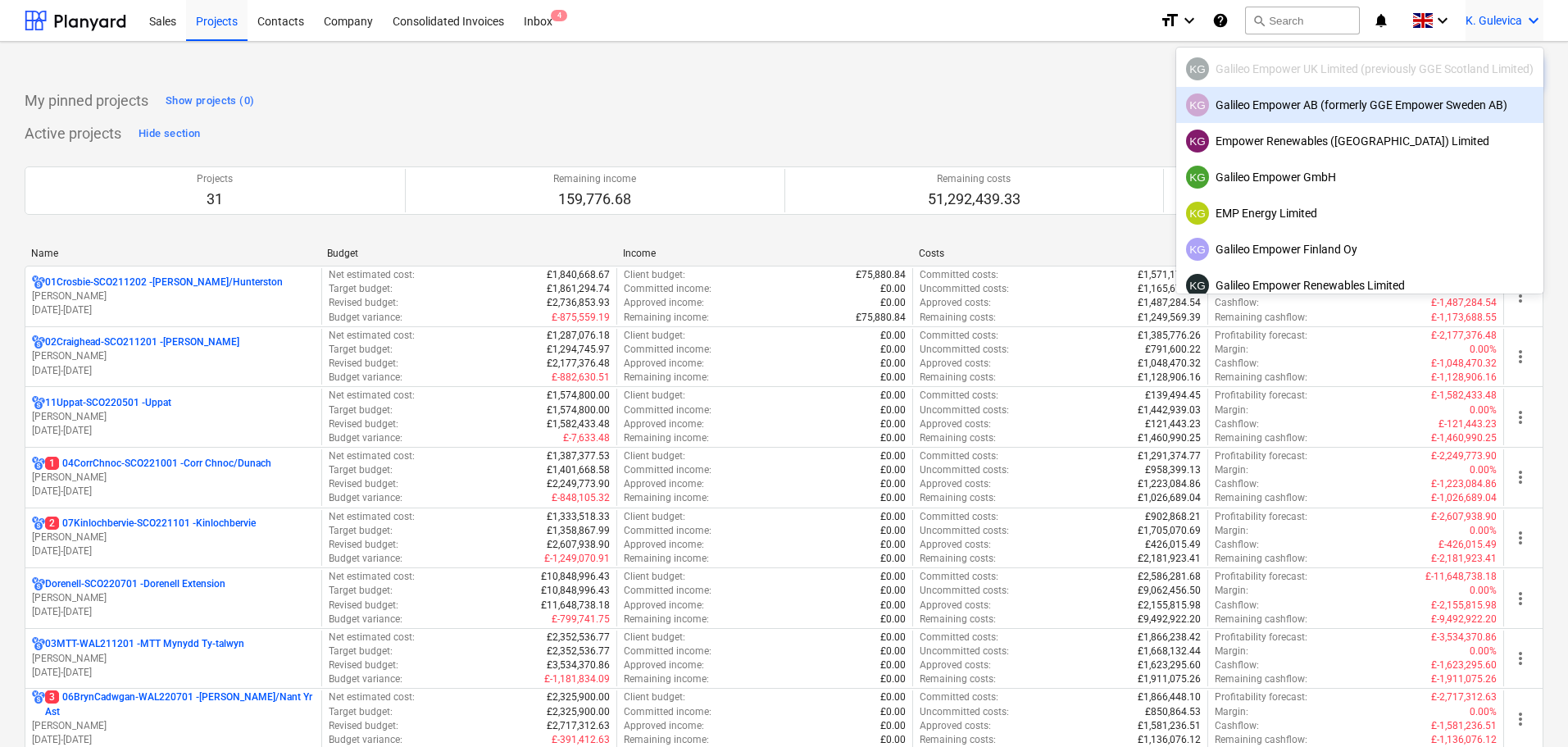
click at [1355, 101] on div "KG Galileo Empower AB (formerly GGE Empower Sweden AB)" at bounding box center [1359, 104] width 348 height 23
